Goal: Browse casually: Explore the website without a specific task or goal

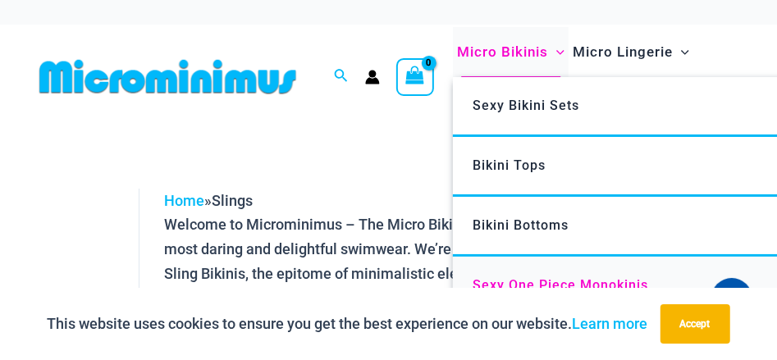
click at [537, 282] on span "Sexy One Piece Monokinis" at bounding box center [561, 285] width 176 height 16
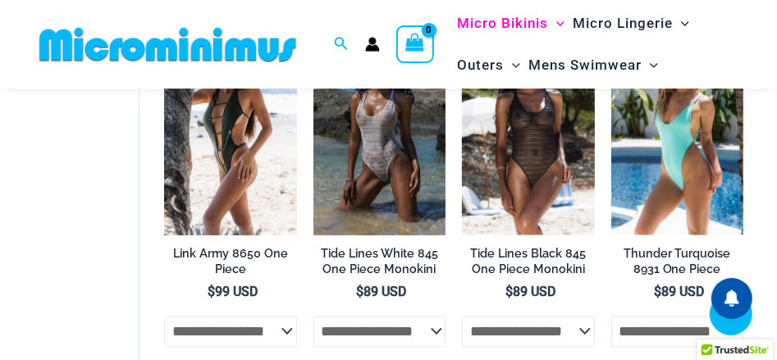
scroll to position [1509, 0]
